Goal: Task Accomplishment & Management: Use online tool/utility

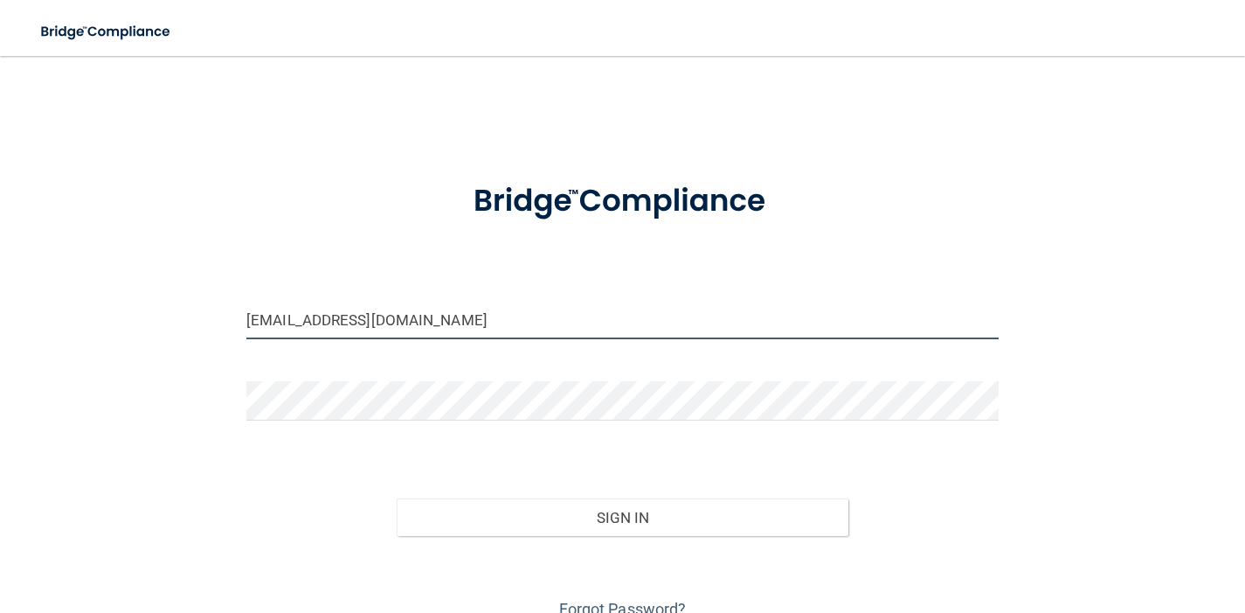
type input "[EMAIL_ADDRESS][DOMAIN_NAME]"
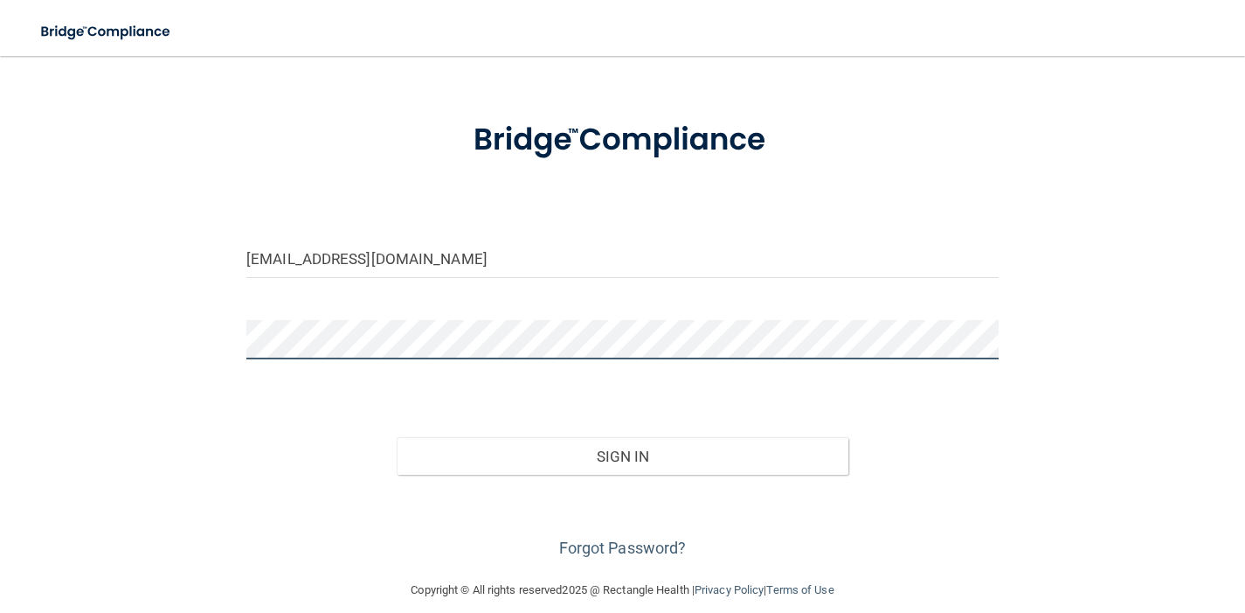
scroll to position [72, 0]
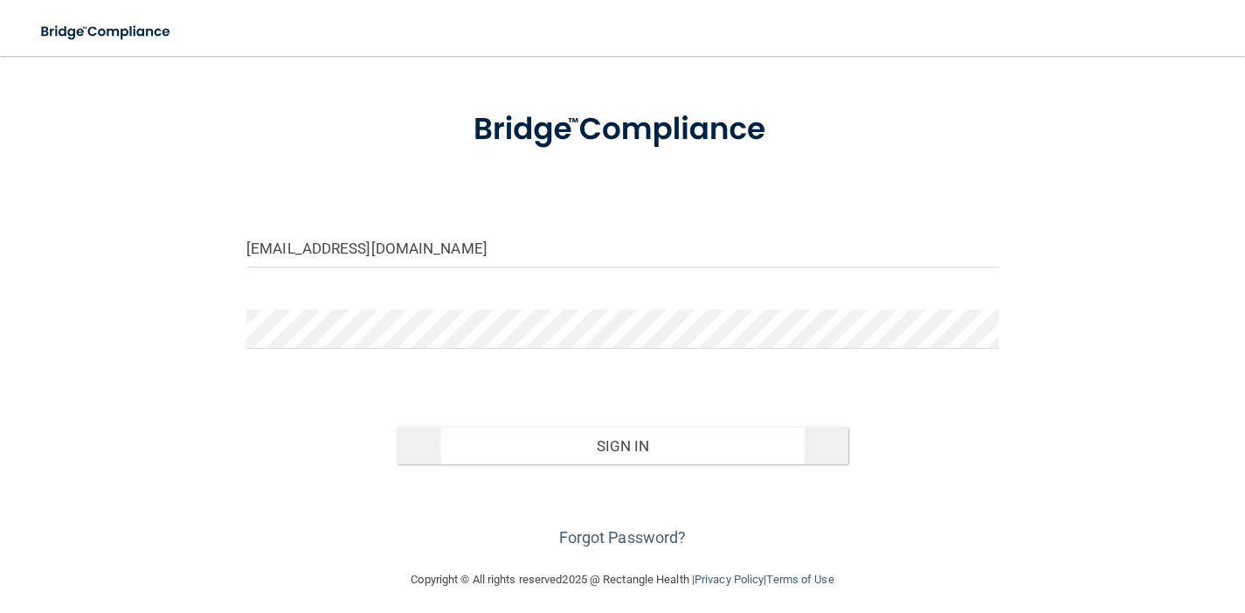
click at [610, 448] on button "Sign In" at bounding box center [622, 446] width 451 height 38
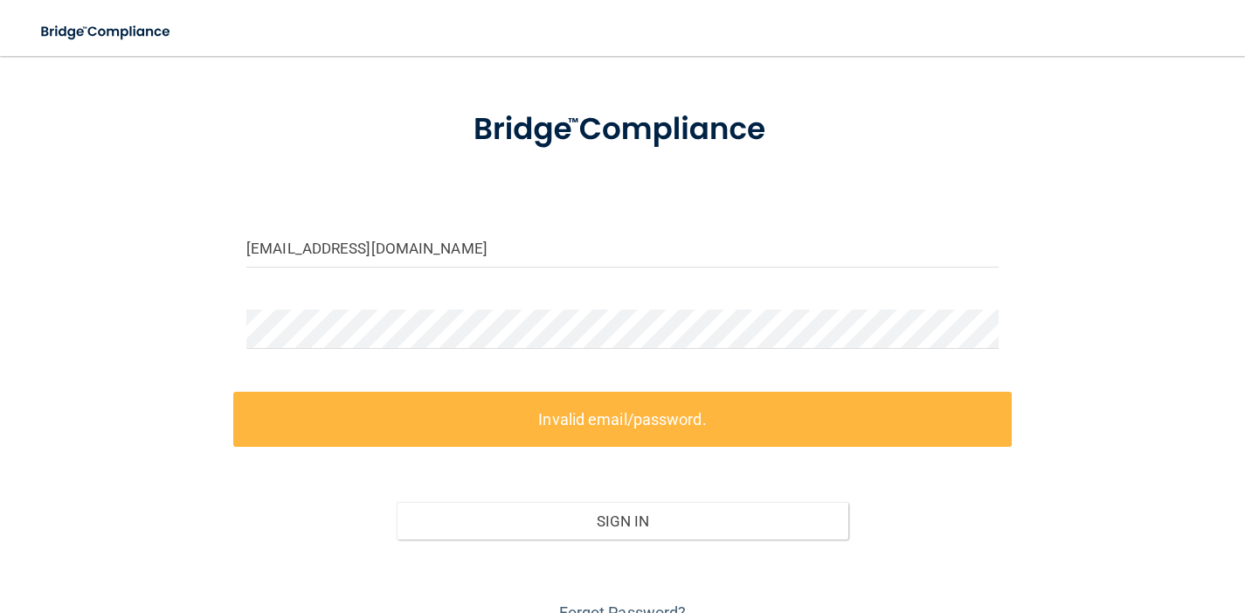
click at [608, 412] on label "Invalid email/password." at bounding box center [622, 419] width 779 height 55
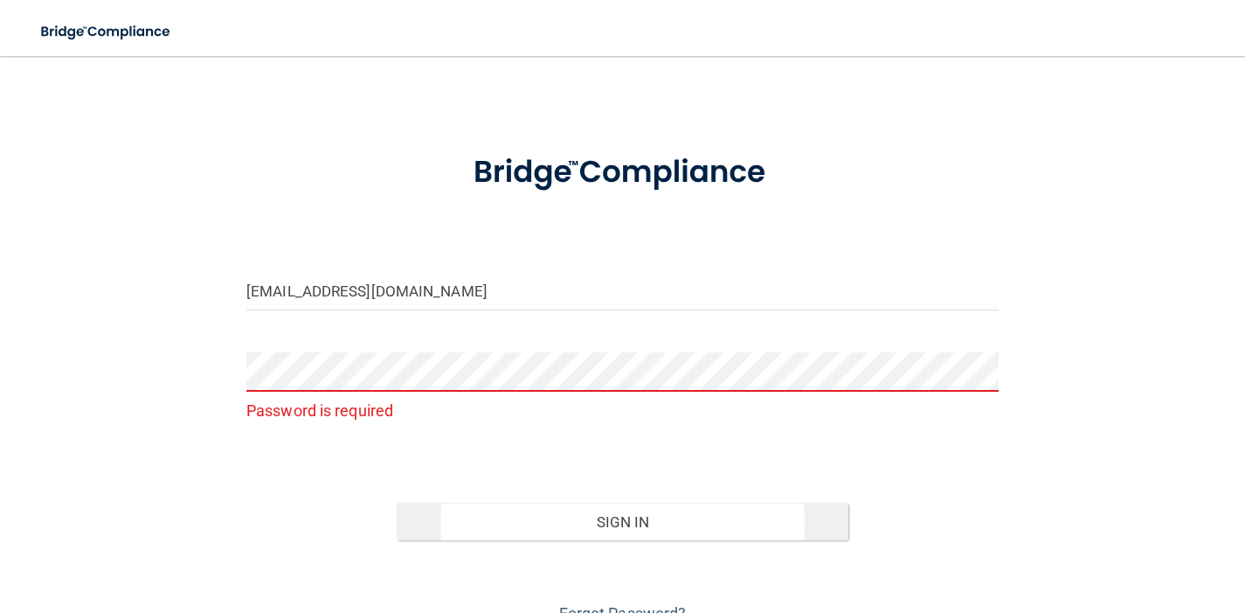
scroll to position [14, 0]
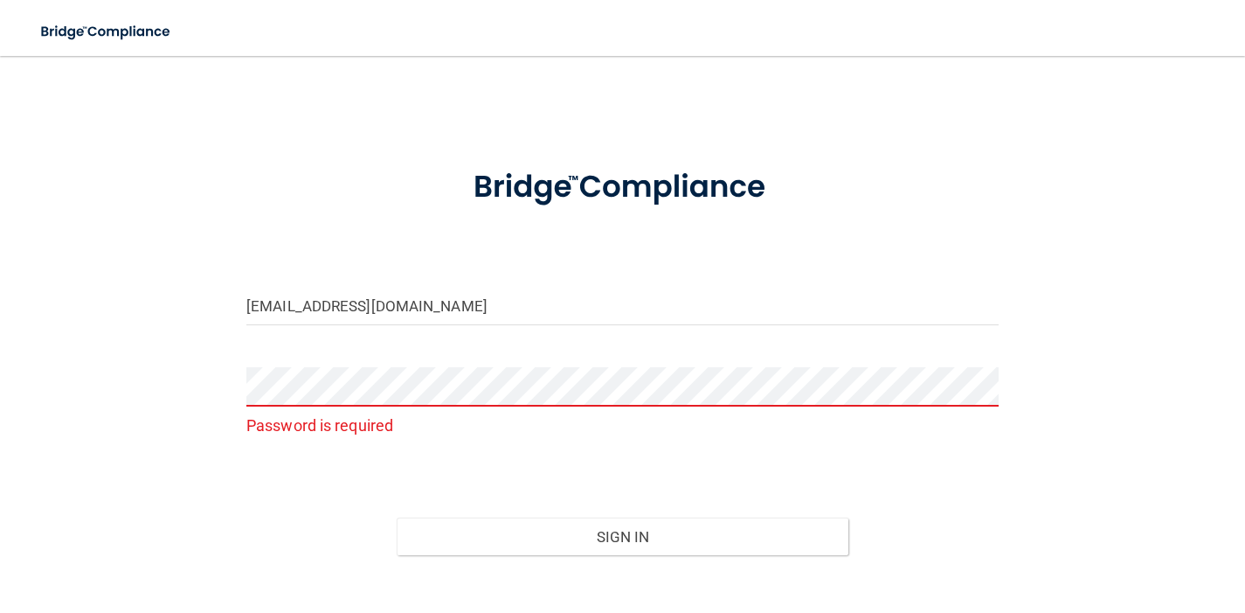
click at [1027, 403] on div "[EMAIL_ADDRESS][DOMAIN_NAME] Password is required Invalid email/password. You d…" at bounding box center [623, 350] width 1176 height 583
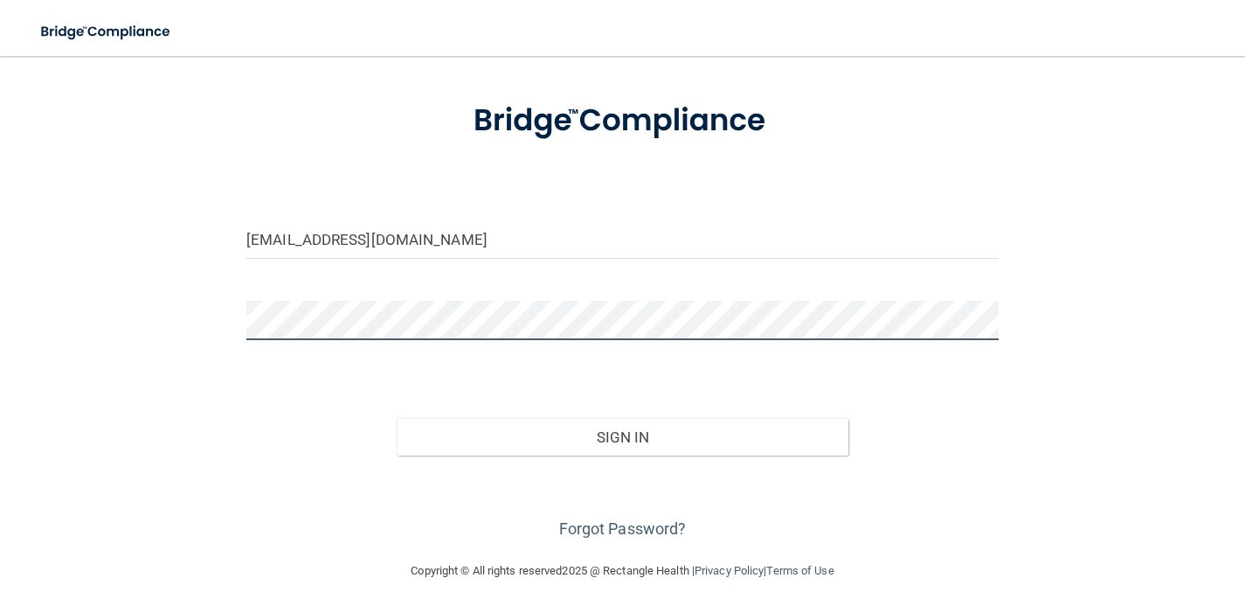
scroll to position [79, 0]
click at [622, 437] on button "Sign In" at bounding box center [622, 439] width 451 height 38
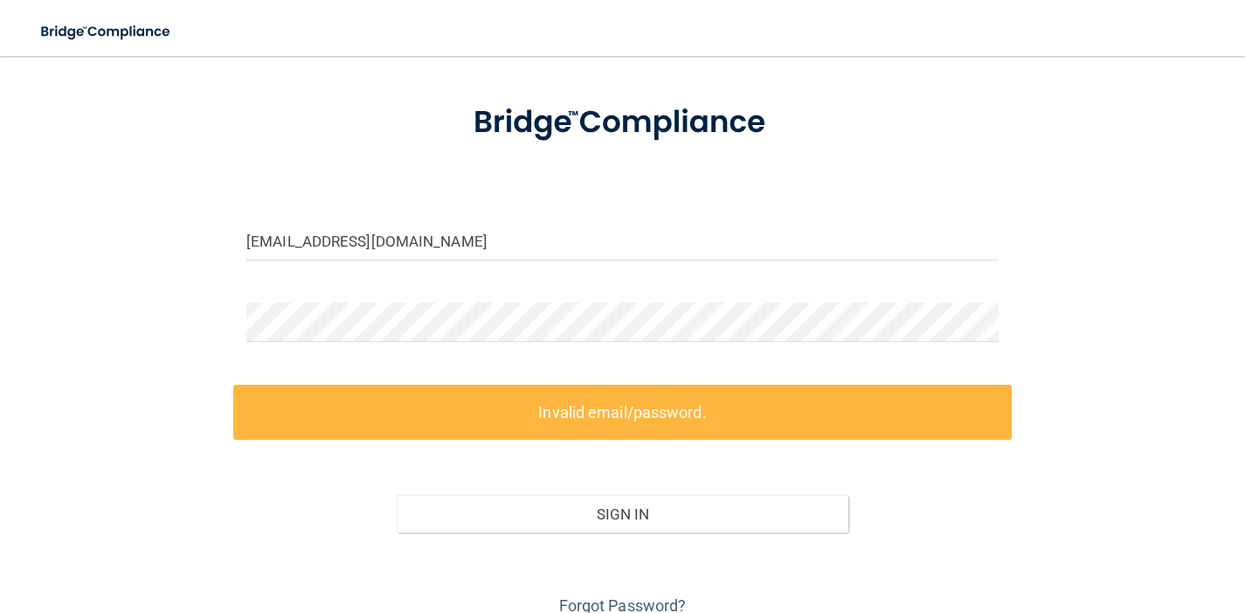
click at [606, 470] on div "Sign In" at bounding box center [622, 496] width 779 height 73
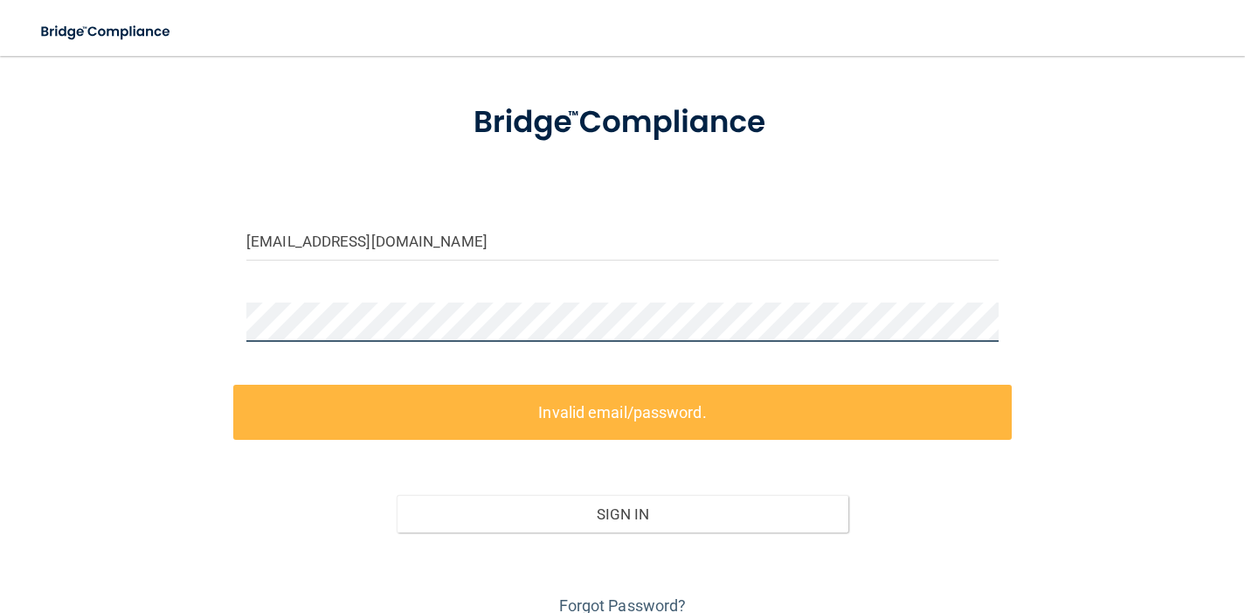
click at [130, 321] on div "[EMAIL_ADDRESS][DOMAIN_NAME] Invalid email/password. You don't have permission …" at bounding box center [623, 307] width 1176 height 625
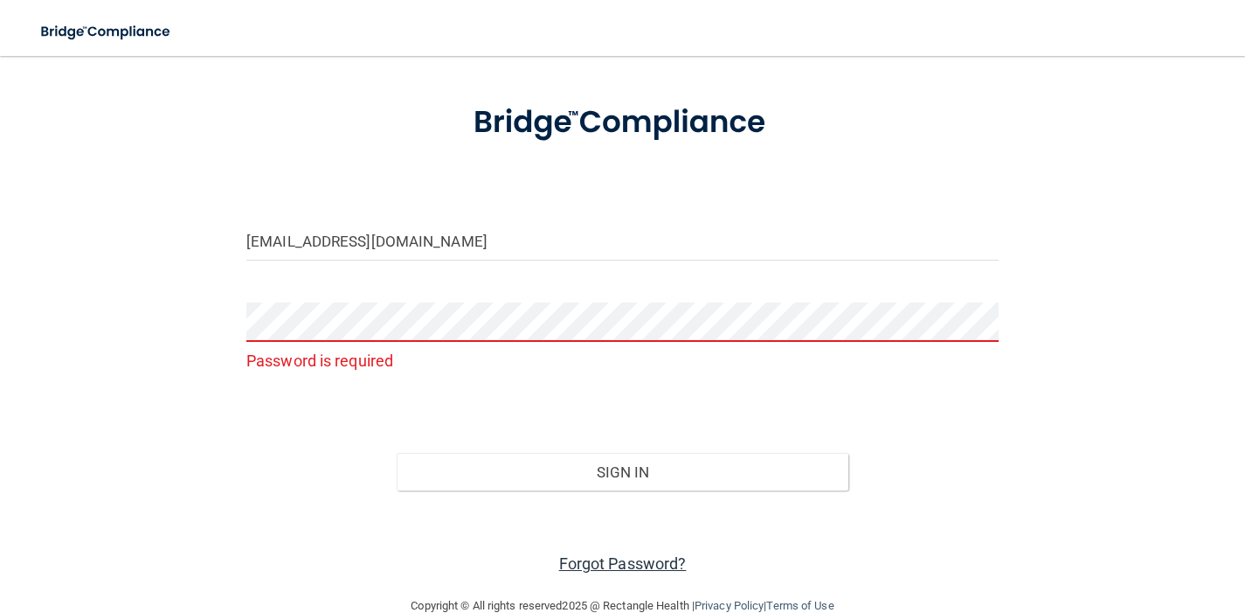
click at [618, 563] on link "Forgot Password?" at bounding box center [623, 563] width 128 height 18
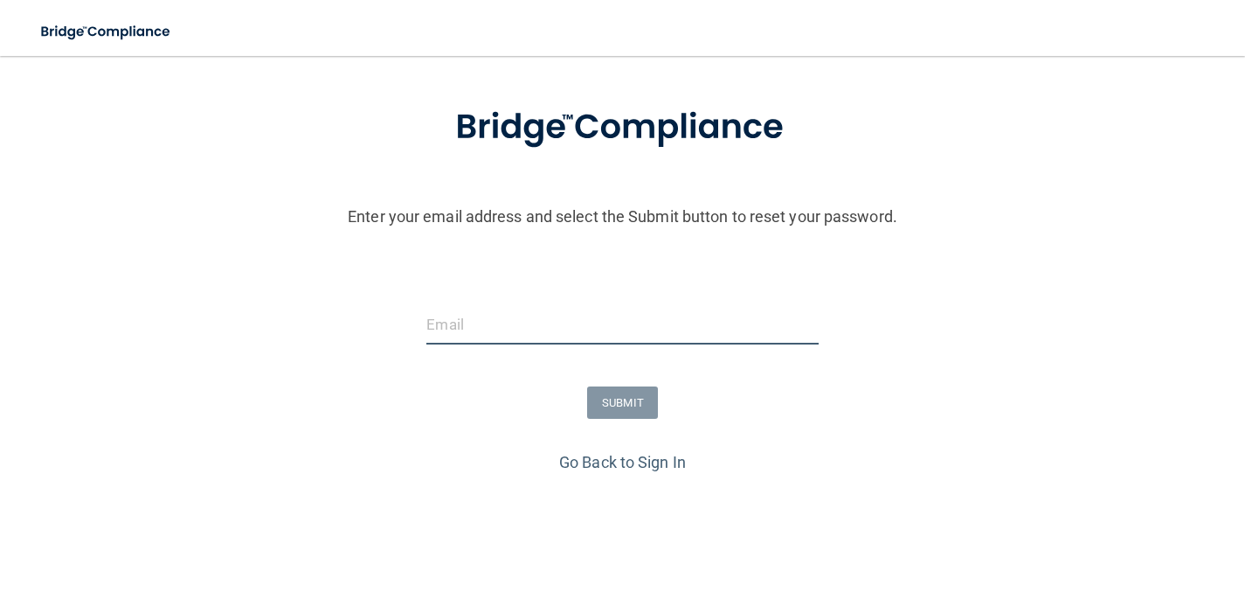
click at [527, 324] on input "email" at bounding box center [623, 324] width 392 height 39
type input "[EMAIL_ADDRESS][DOMAIN_NAME]"
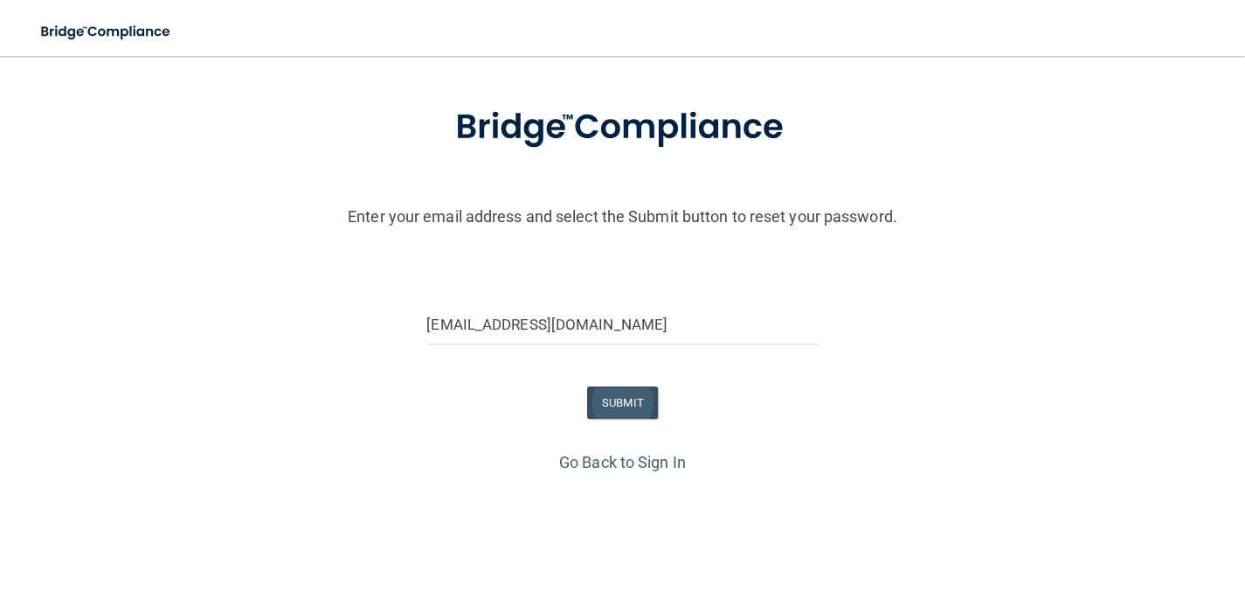
click at [634, 405] on button "SUBMIT" at bounding box center [622, 402] width 71 height 32
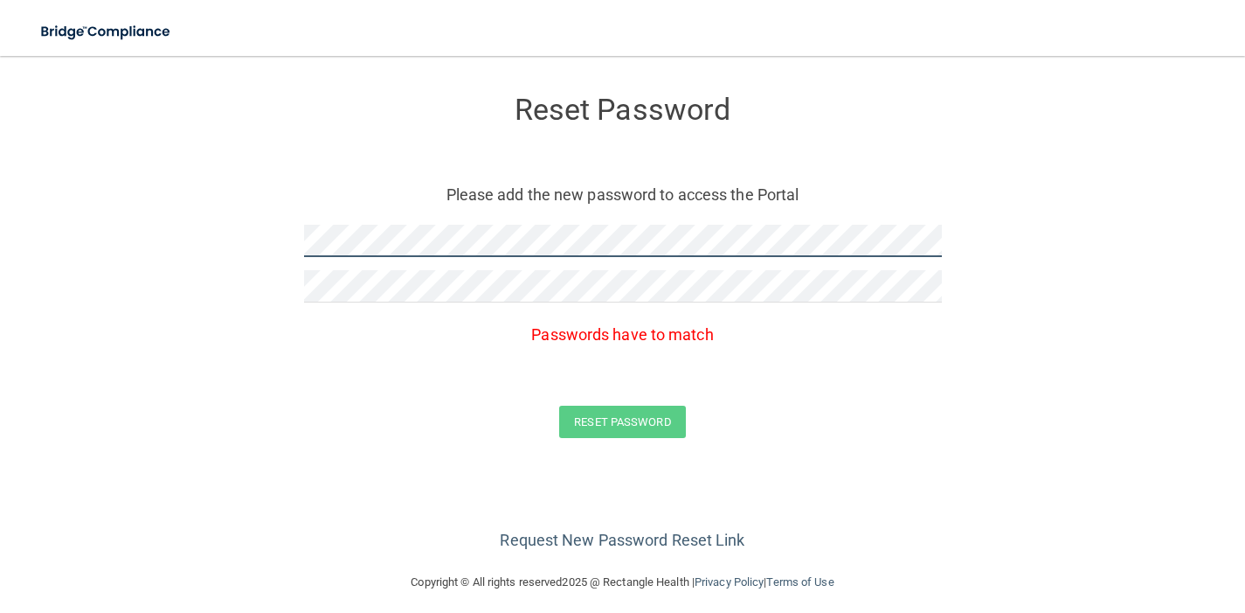
click at [232, 237] on form "Reset Password Please add the new password to access the Portal Passwords have …" at bounding box center [623, 270] width 1176 height 394
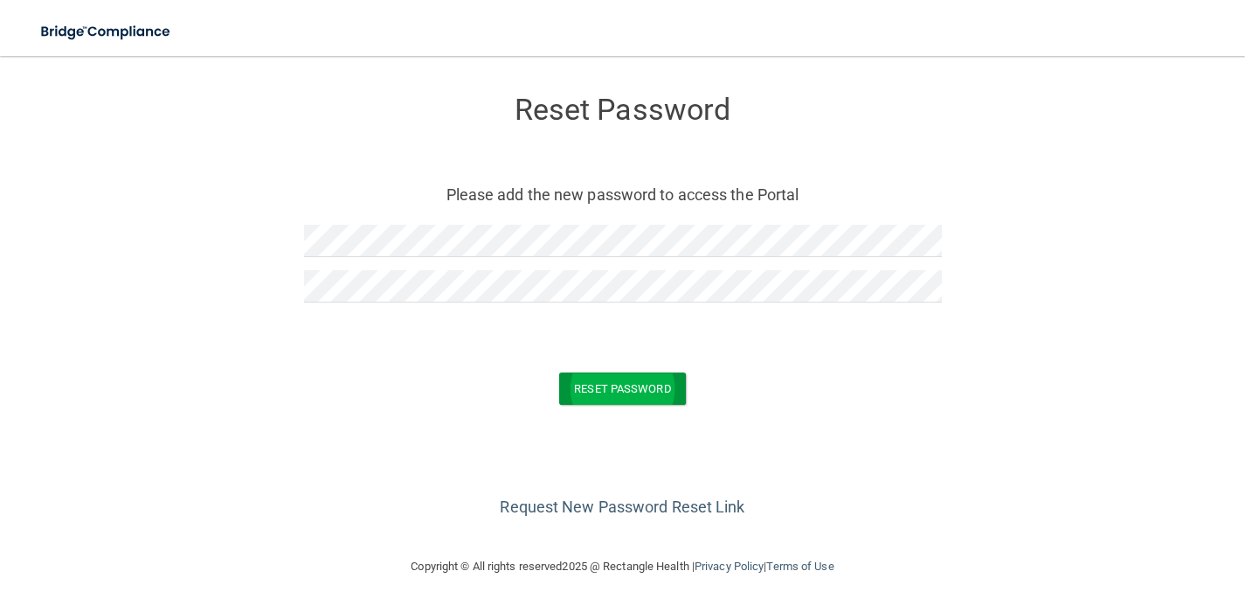
click at [632, 378] on button "Reset Password" at bounding box center [622, 388] width 126 height 32
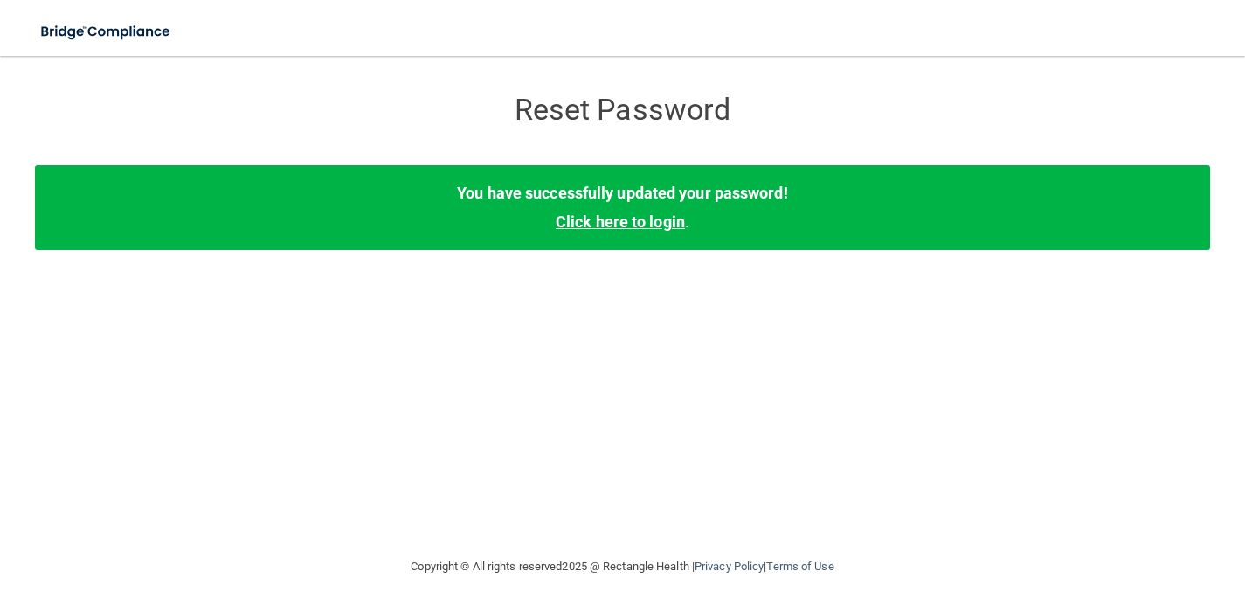
click at [595, 218] on link "Click here to login" at bounding box center [620, 221] width 129 height 18
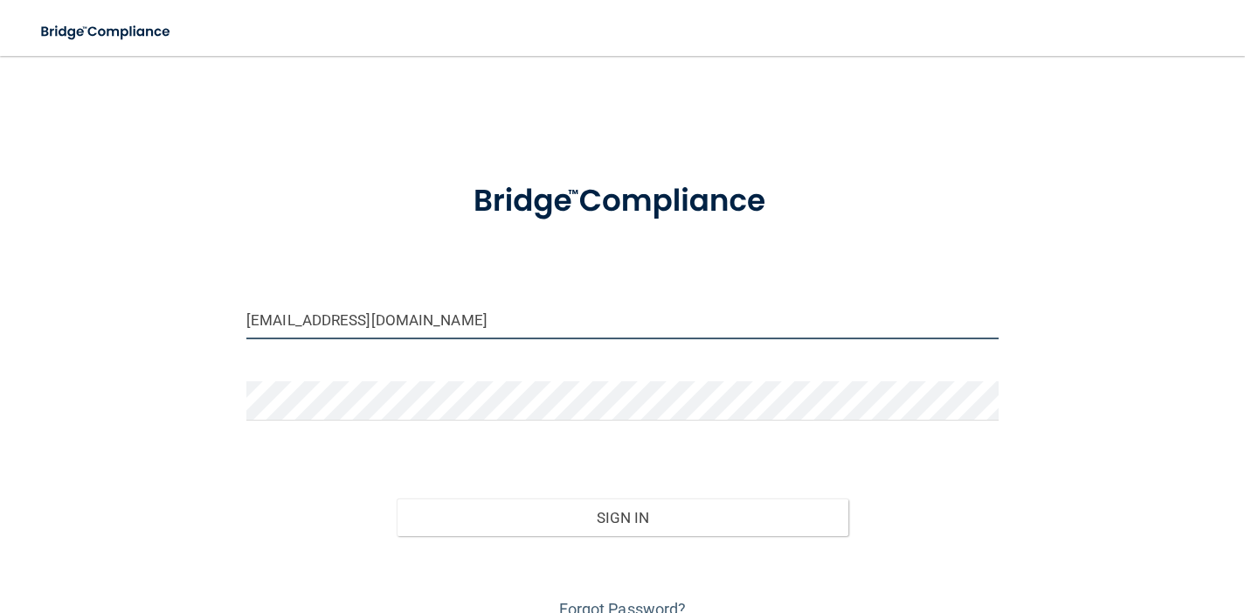
type input "[EMAIL_ADDRESS][DOMAIN_NAME]"
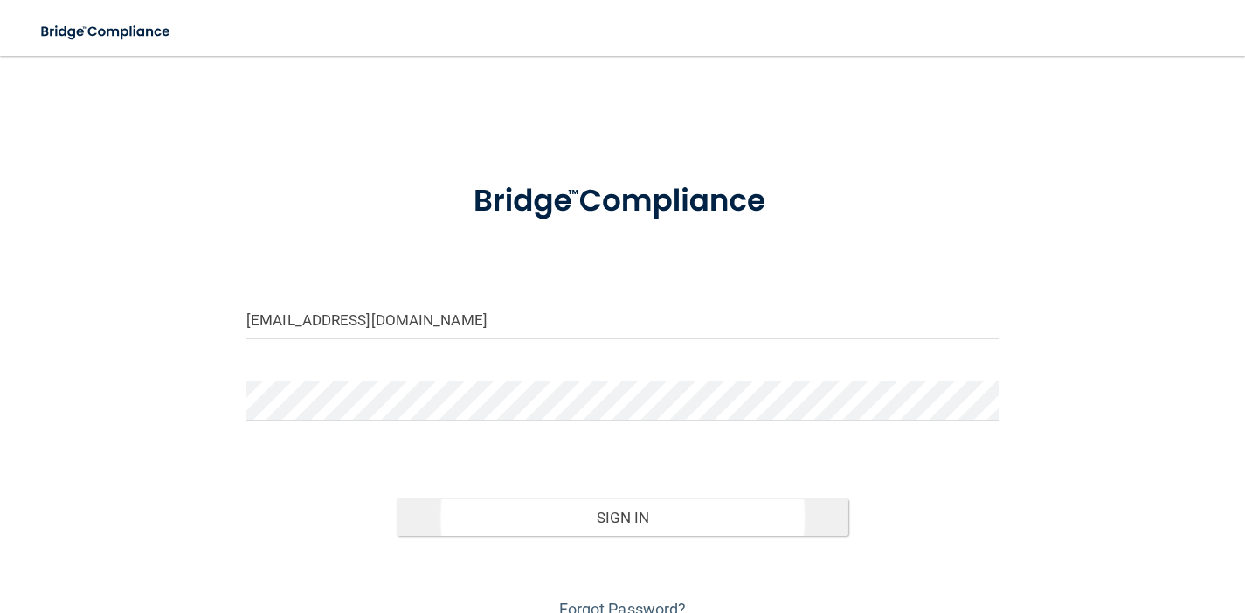
click at [596, 507] on button "Sign In" at bounding box center [622, 517] width 451 height 38
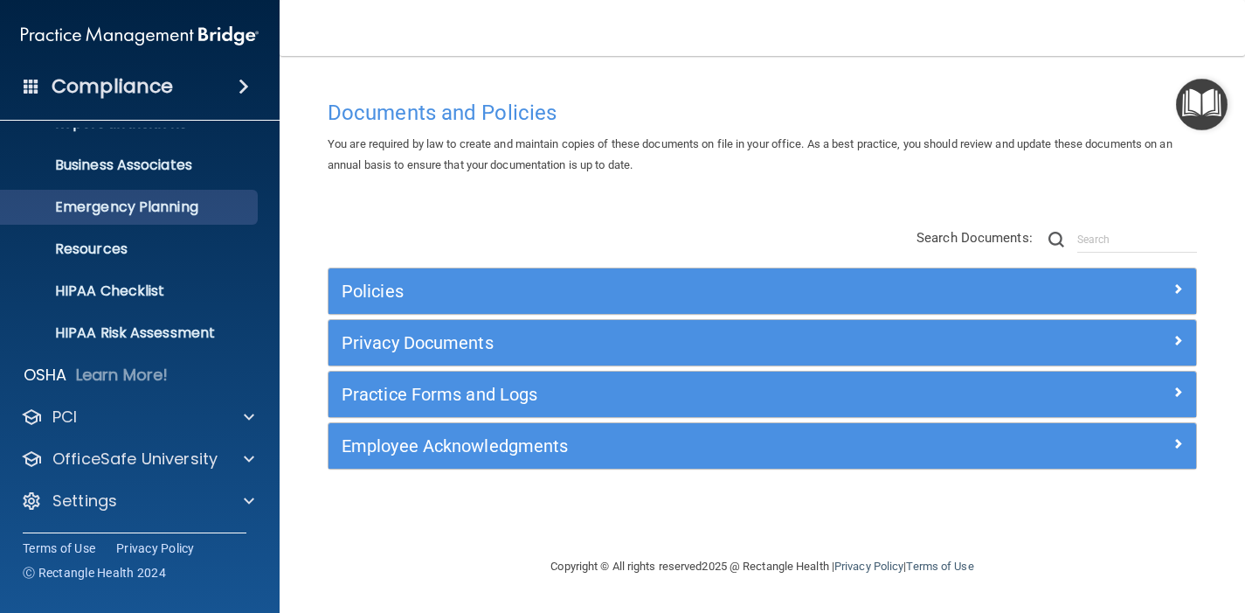
scroll to position [113, 0]
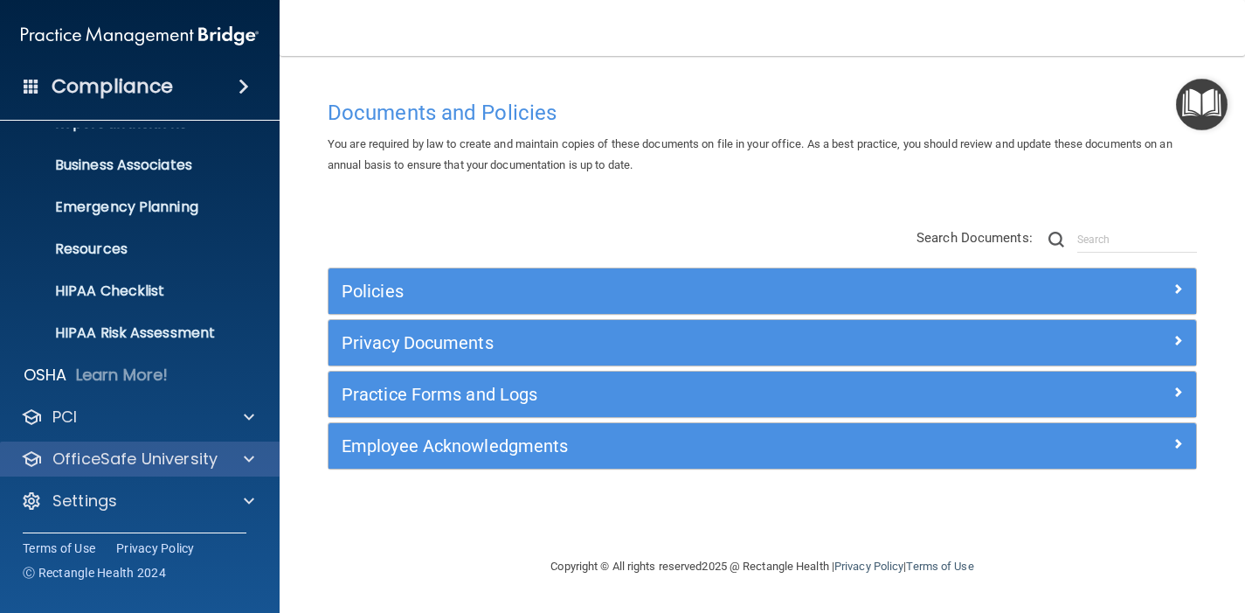
click at [127, 460] on p "OfficeSafe University" at bounding box center [134, 458] width 165 height 21
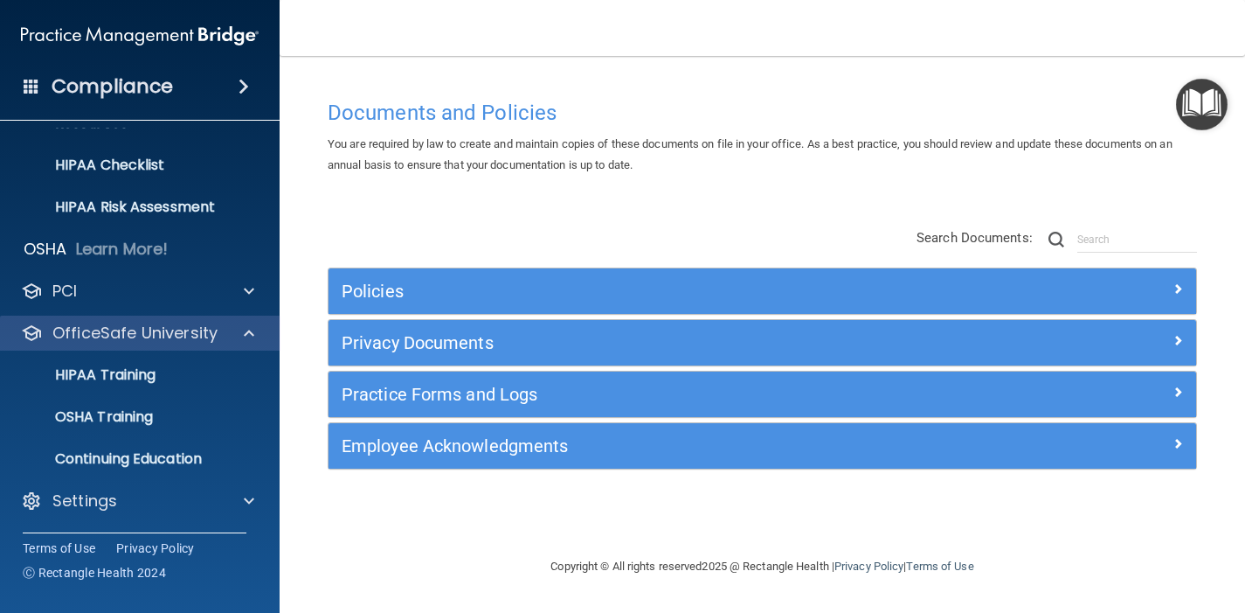
scroll to position [239, 0]
click at [127, 460] on p "Continuing Education" at bounding box center [130, 458] width 239 height 17
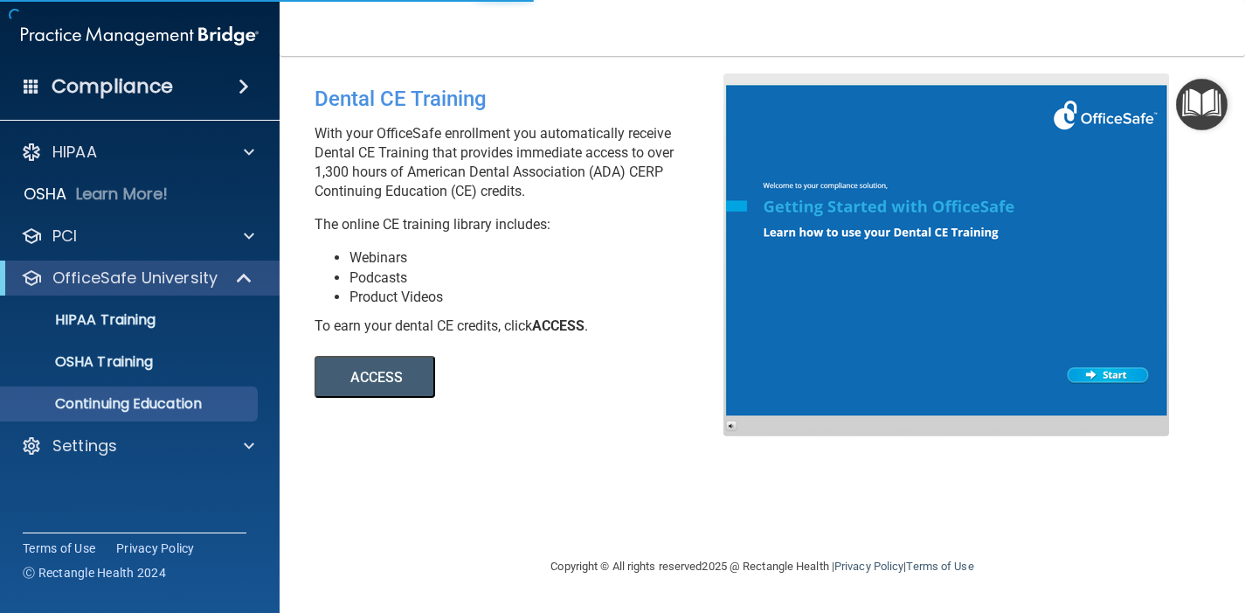
click at [371, 375] on button "ACCESS" at bounding box center [375, 377] width 121 height 42
